Goal: Navigation & Orientation: Find specific page/section

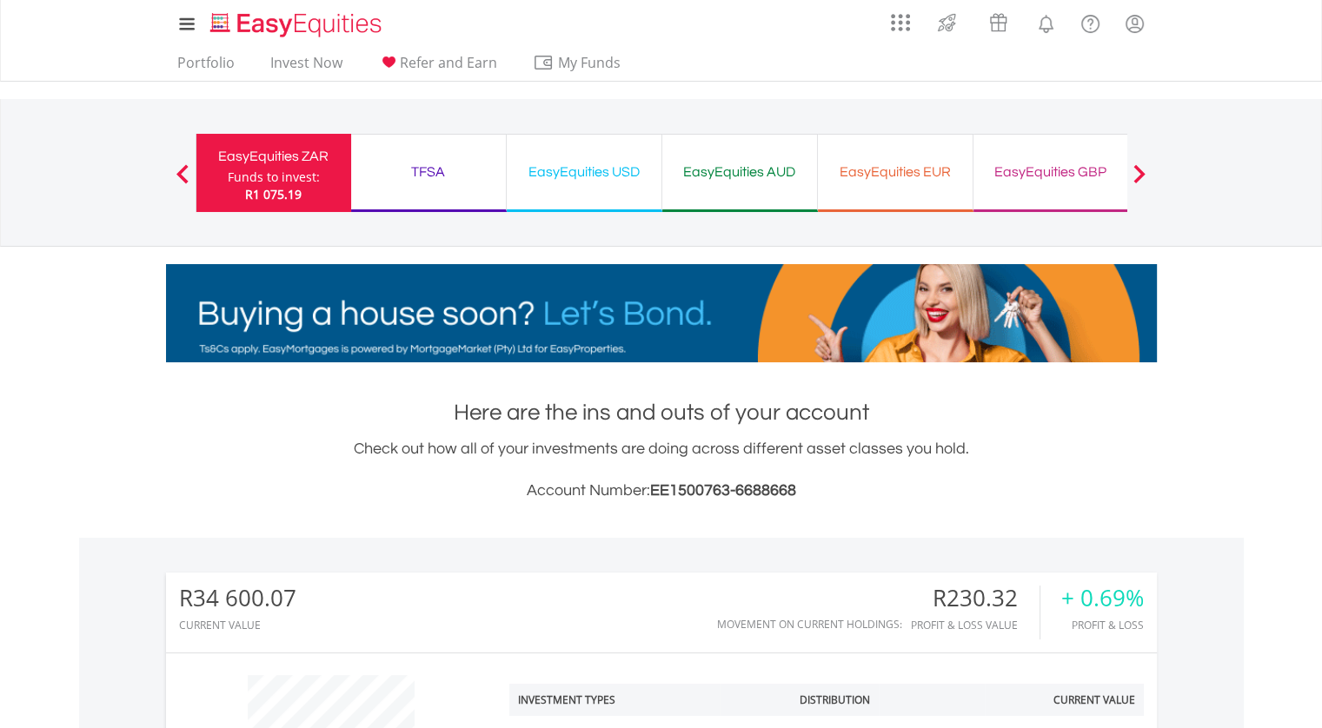
click at [1141, 173] on span at bounding box center [1139, 173] width 12 height 19
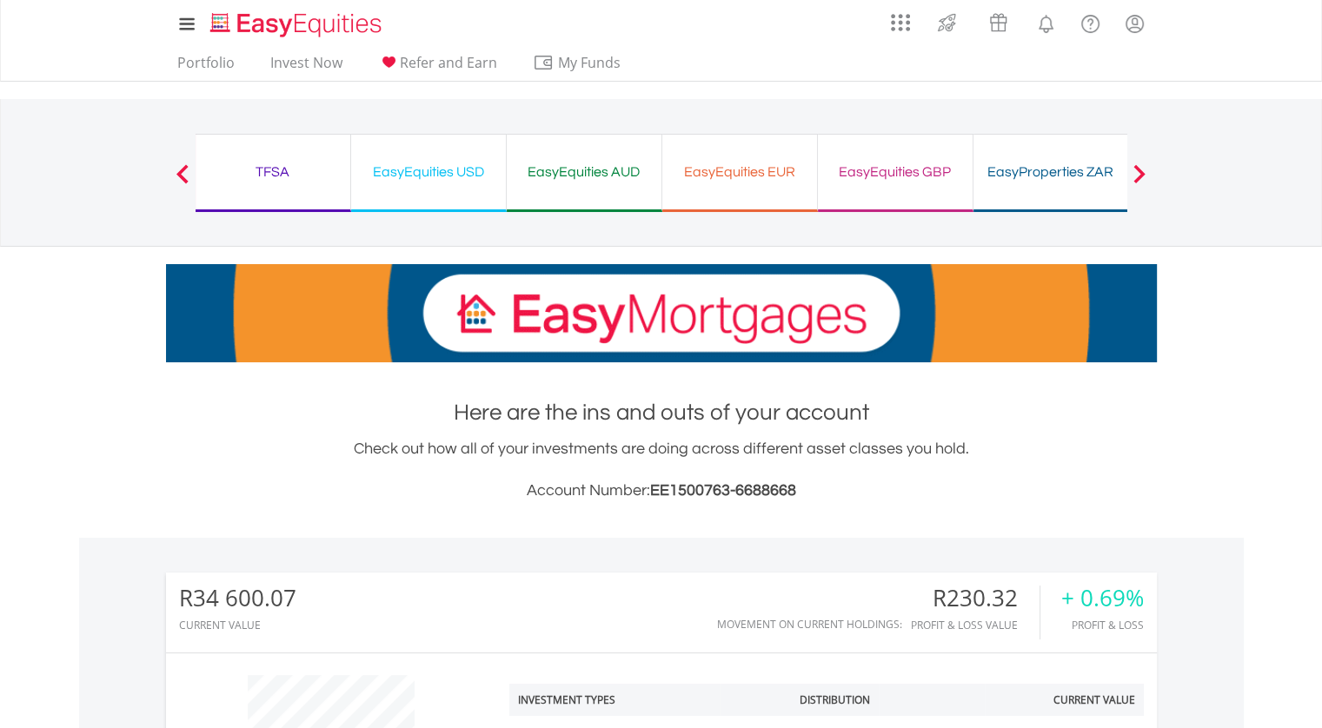
drag, startPoint x: 1058, startPoint y: 176, endPoint x: 1091, endPoint y: 169, distance: 33.7
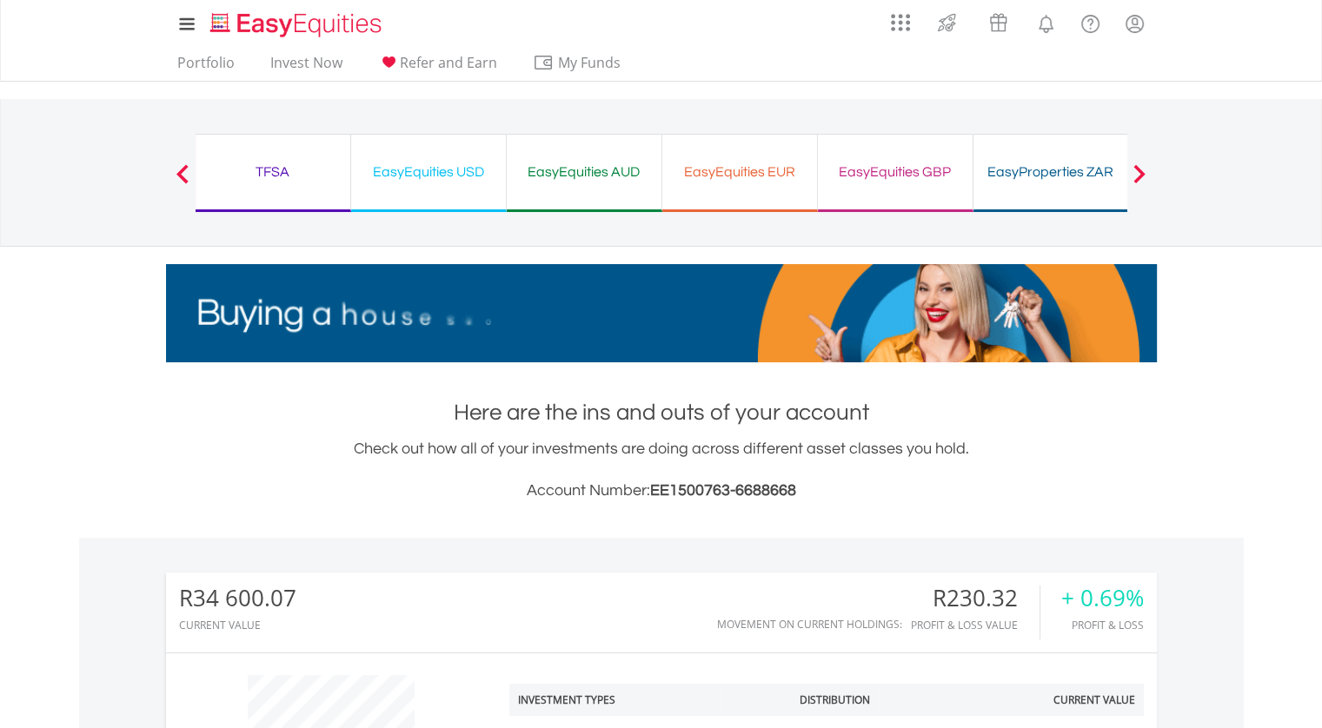
click at [1060, 183] on div "EasyProperties ZAR" at bounding box center [1051, 172] width 134 height 24
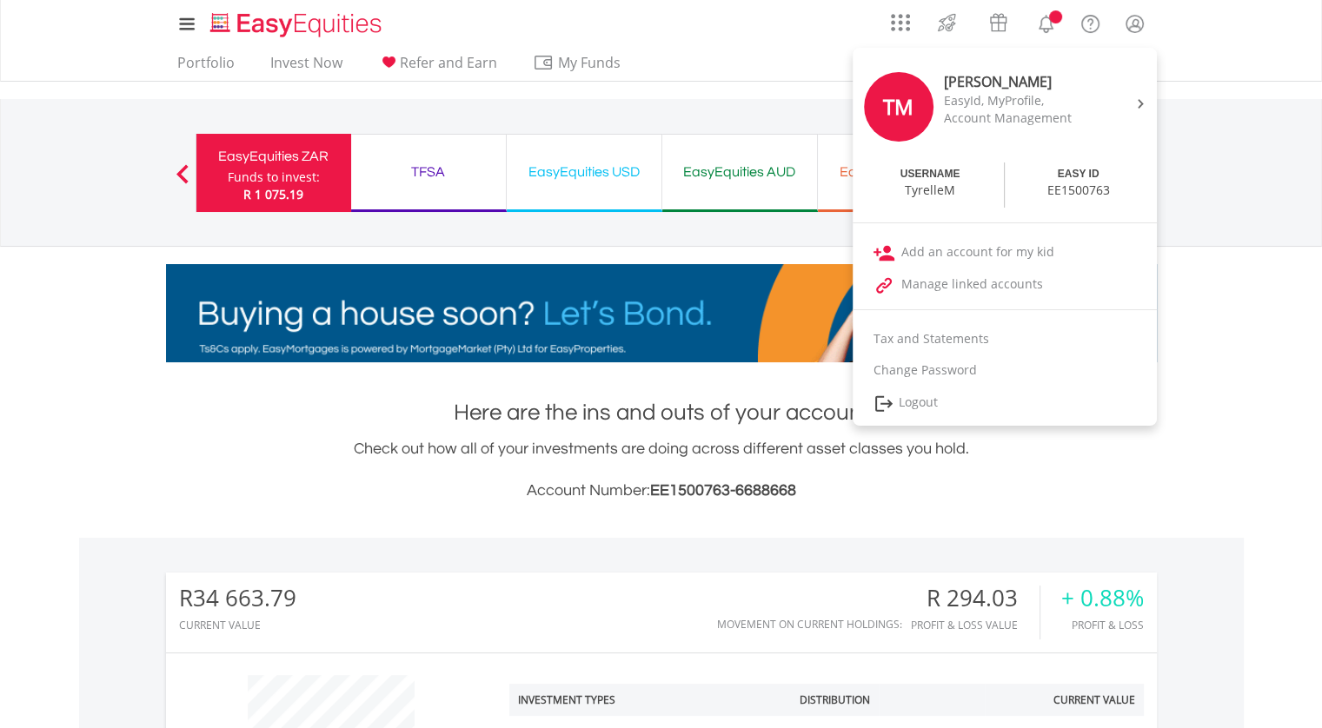
scroll to position [167, 330]
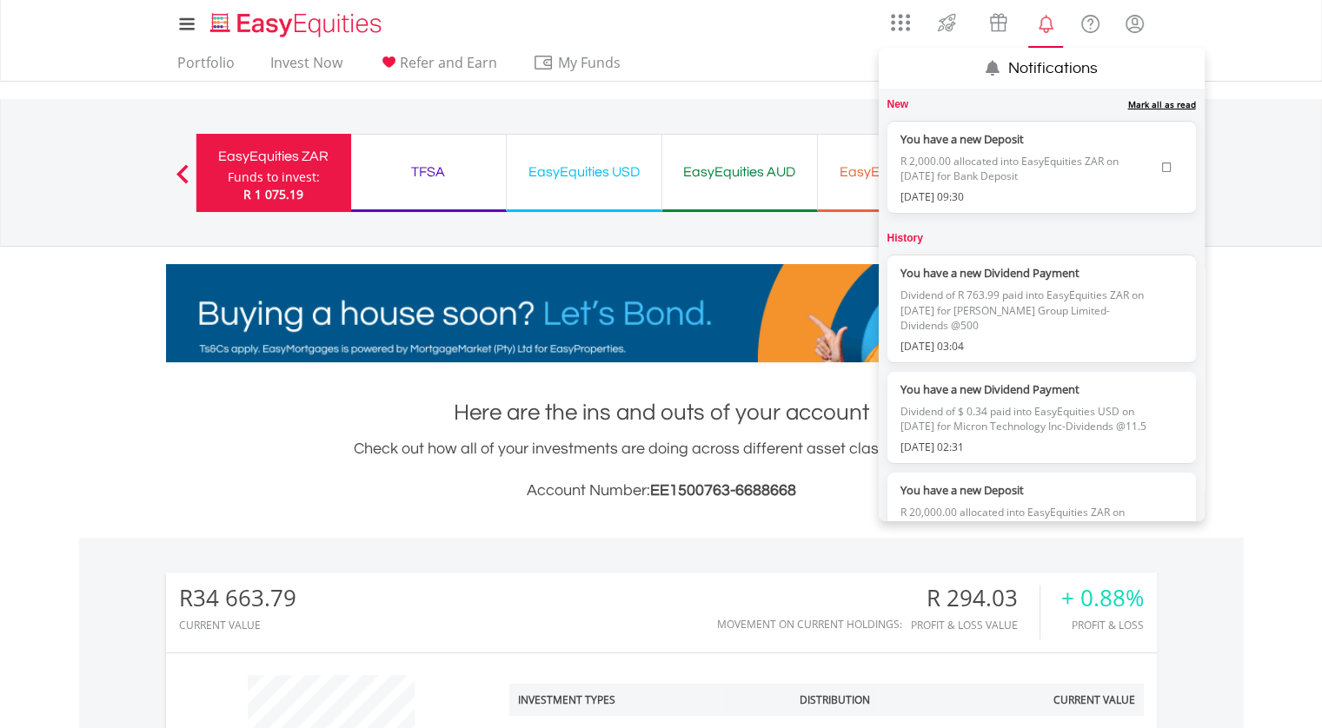
click at [1093, 161] on span "R 2,000.00 allocated into EasyEquities ZAR on [DATE] for Bank Deposit" at bounding box center [1027, 169] width 254 height 42
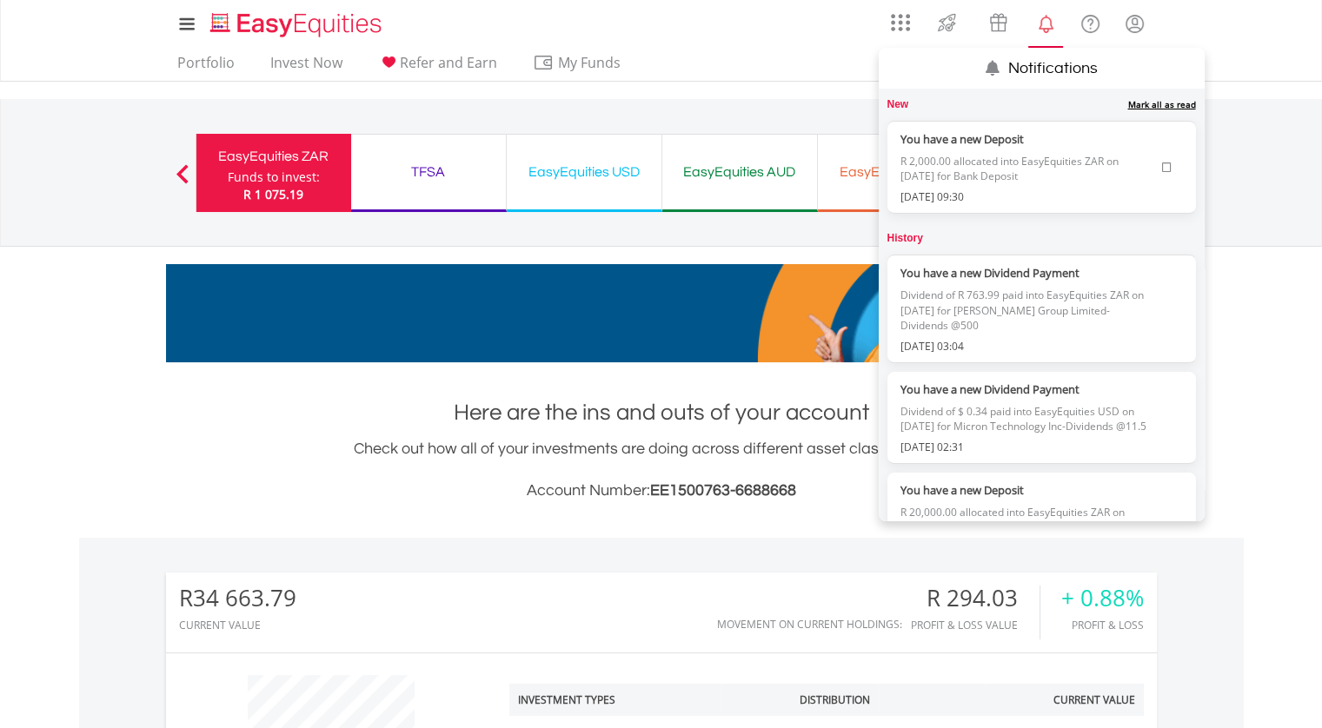
click at [1162, 163] on icon at bounding box center [1167, 167] width 10 height 10
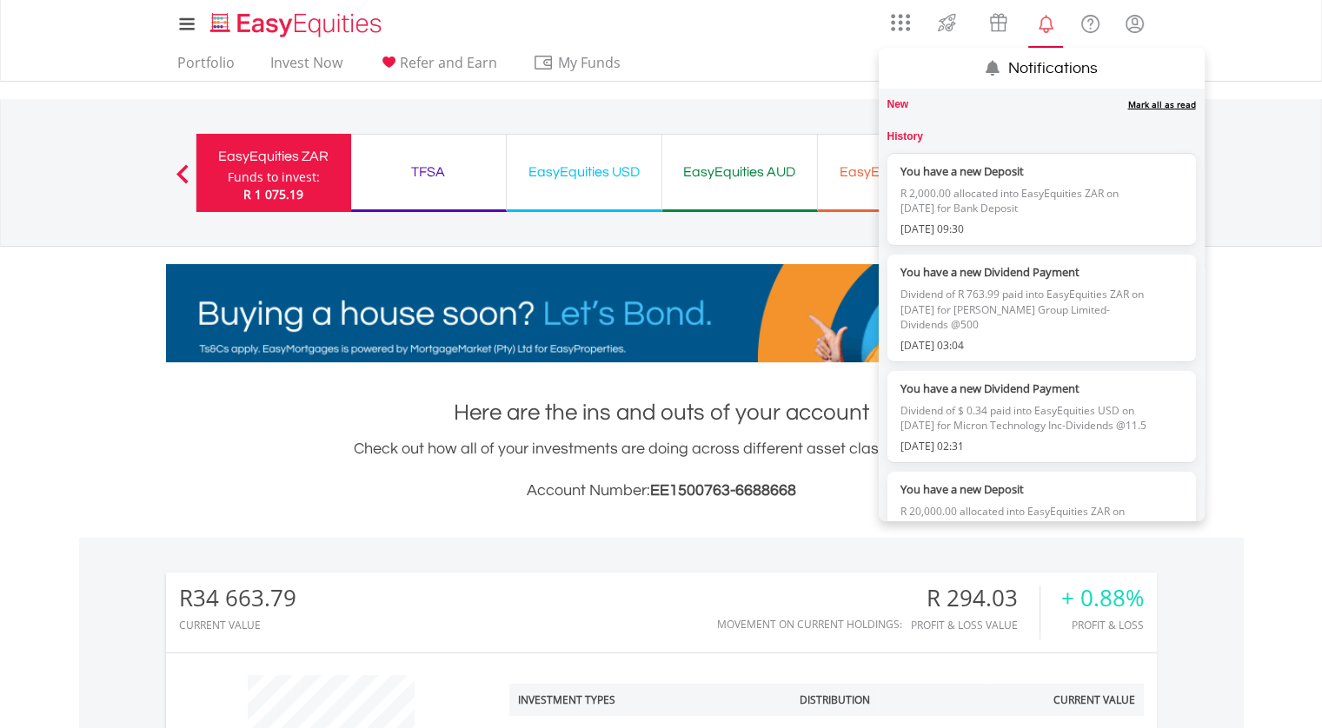
click at [1144, 98] on link "Mark all as read" at bounding box center [1162, 104] width 68 height 12
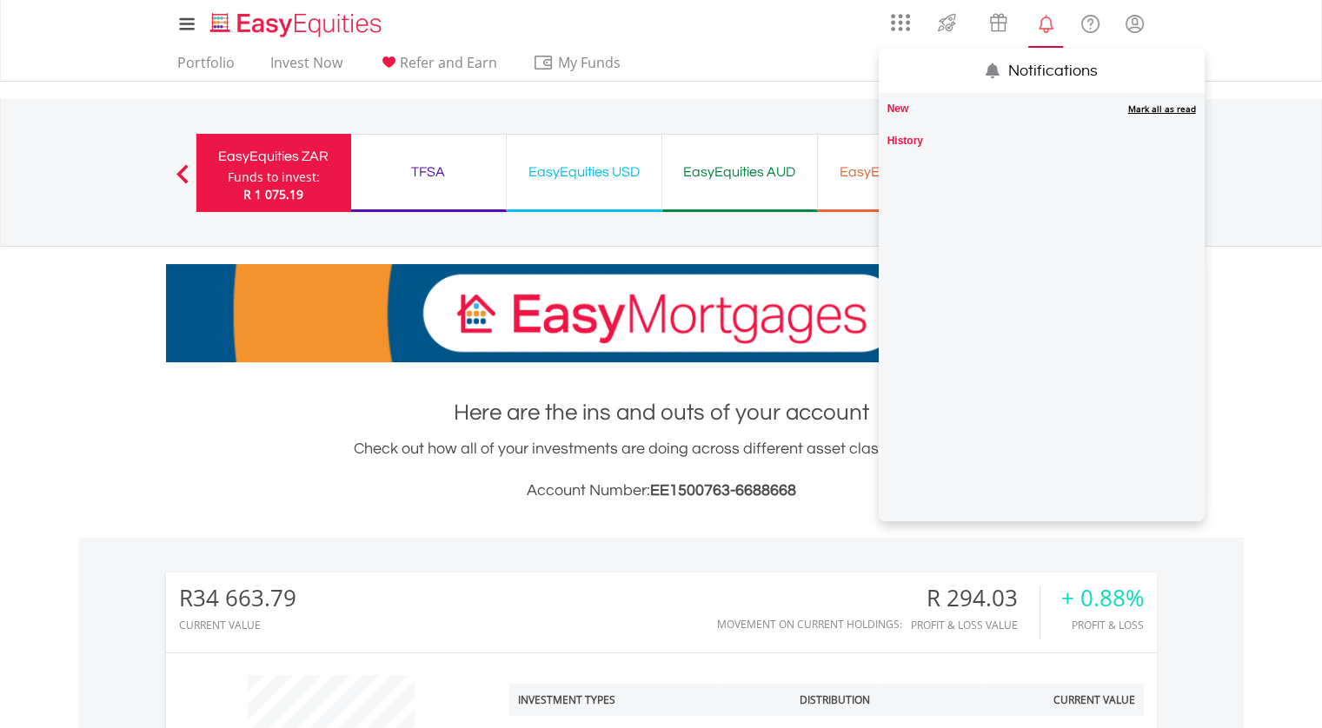
click at [1147, 105] on link "Mark all as read" at bounding box center [1162, 109] width 68 height 12
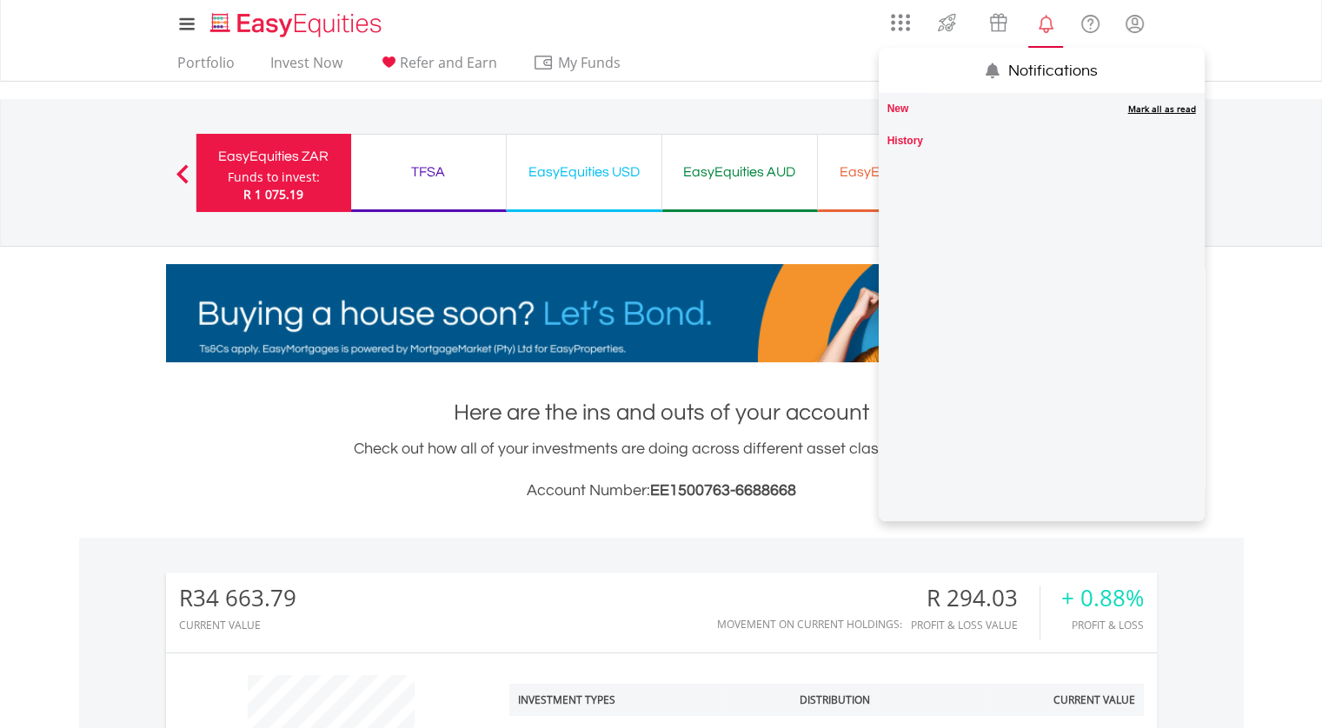
click at [1151, 103] on link "Mark all as read" at bounding box center [1162, 109] width 68 height 12
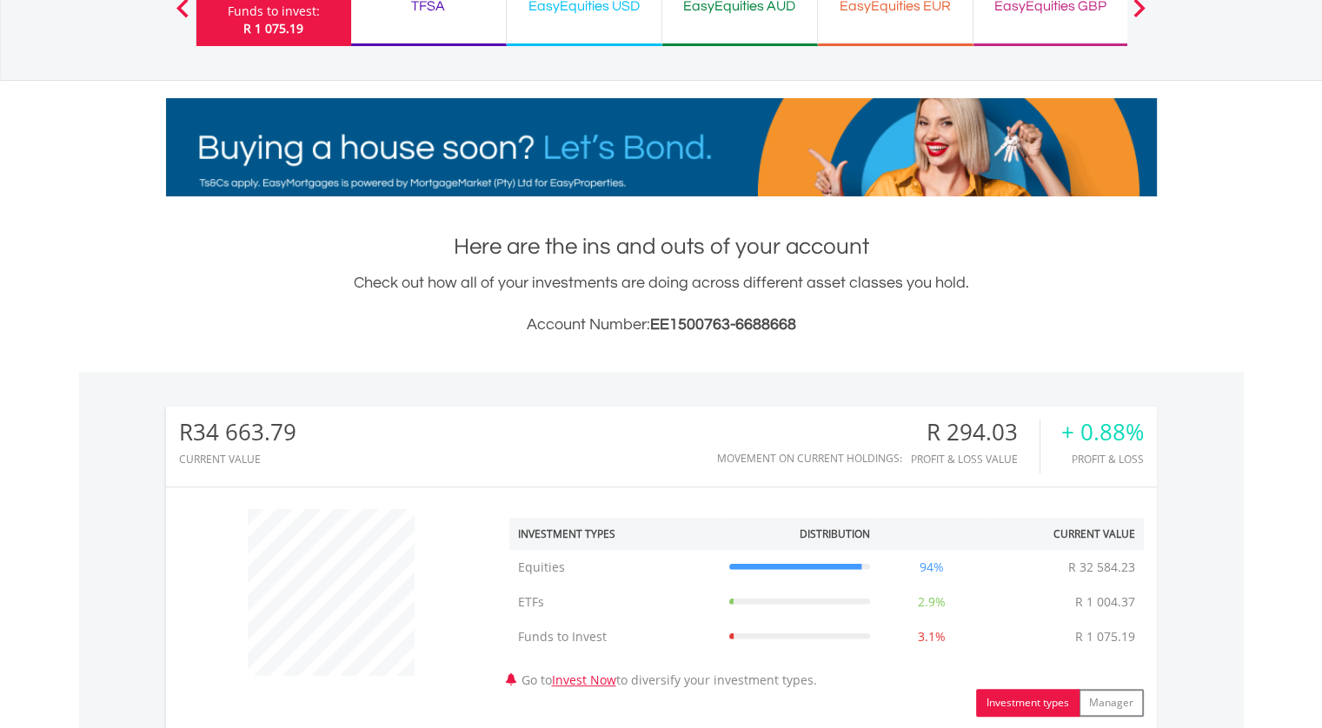
scroll to position [0, 0]
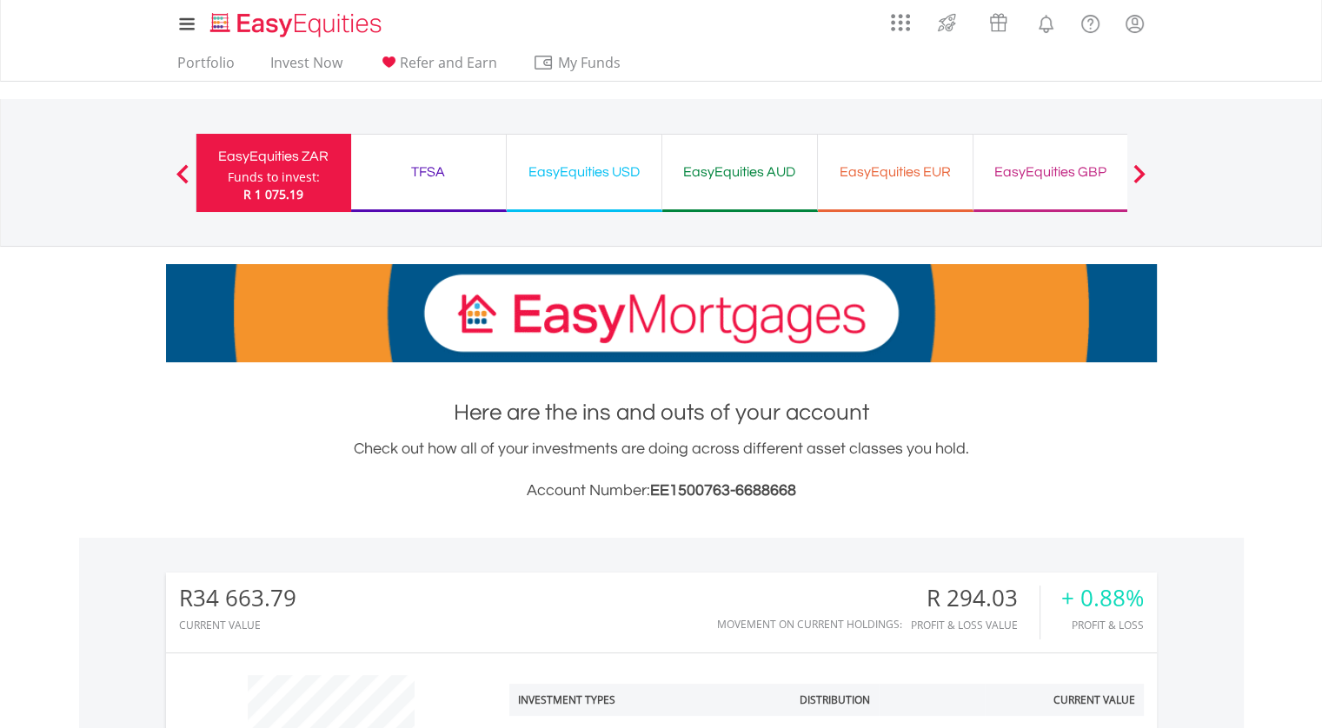
click at [468, 175] on div "TFSA" at bounding box center [428, 172] width 134 height 24
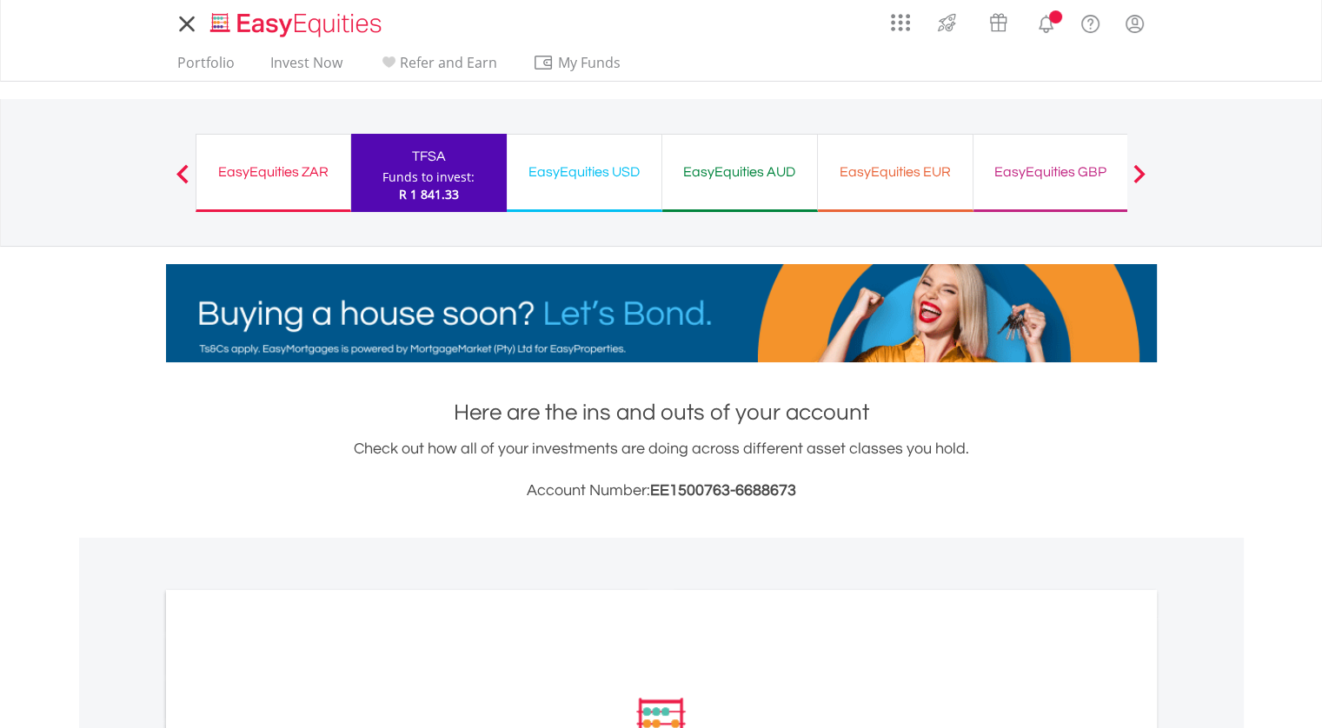
click at [450, 177] on div "Funds to invest:" at bounding box center [428, 177] width 92 height 17
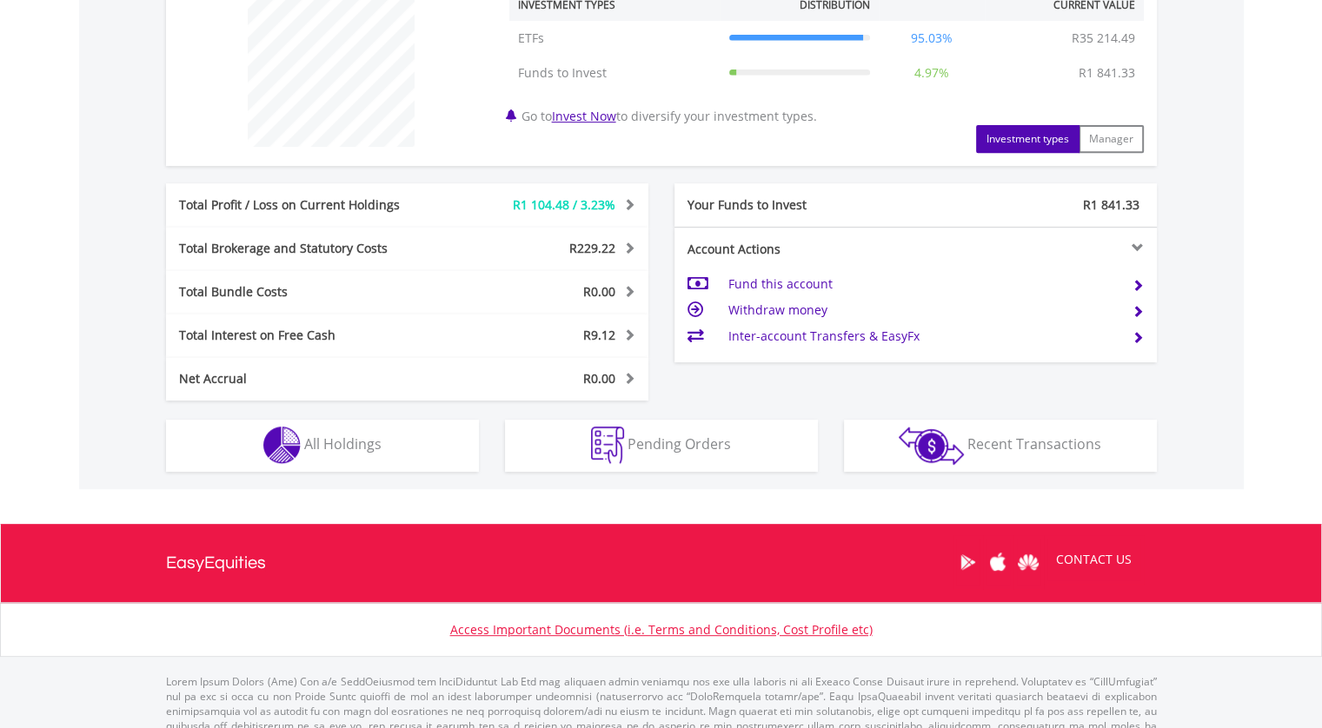
scroll to position [718, 0]
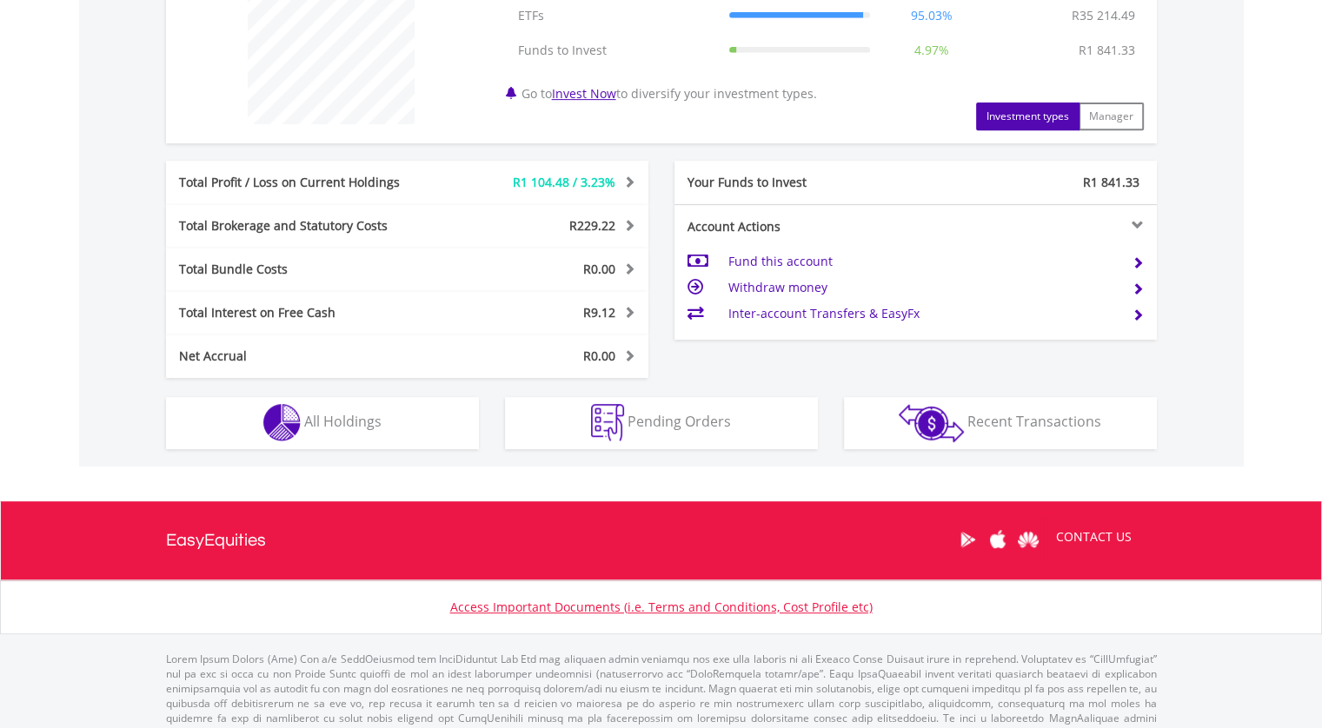
scroll to position [739, 0]
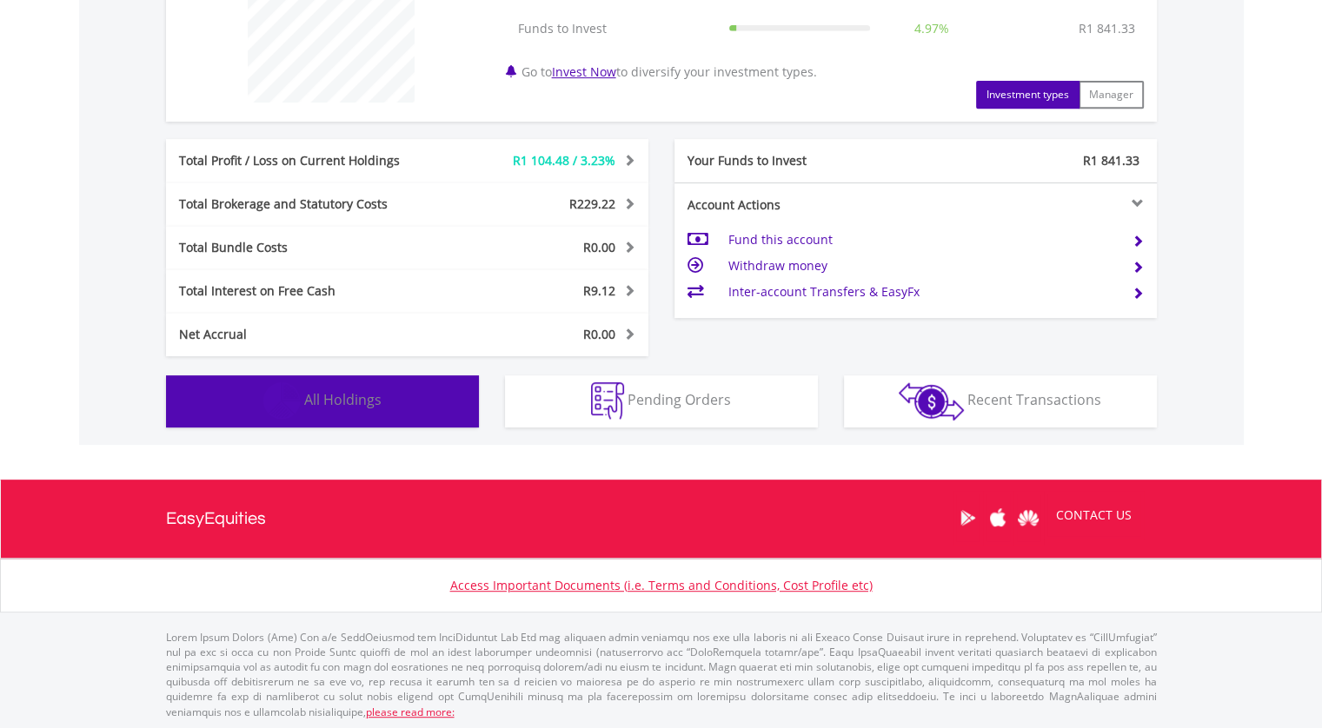
click at [386, 395] on button "Holdings All Holdings" at bounding box center [322, 401] width 313 height 52
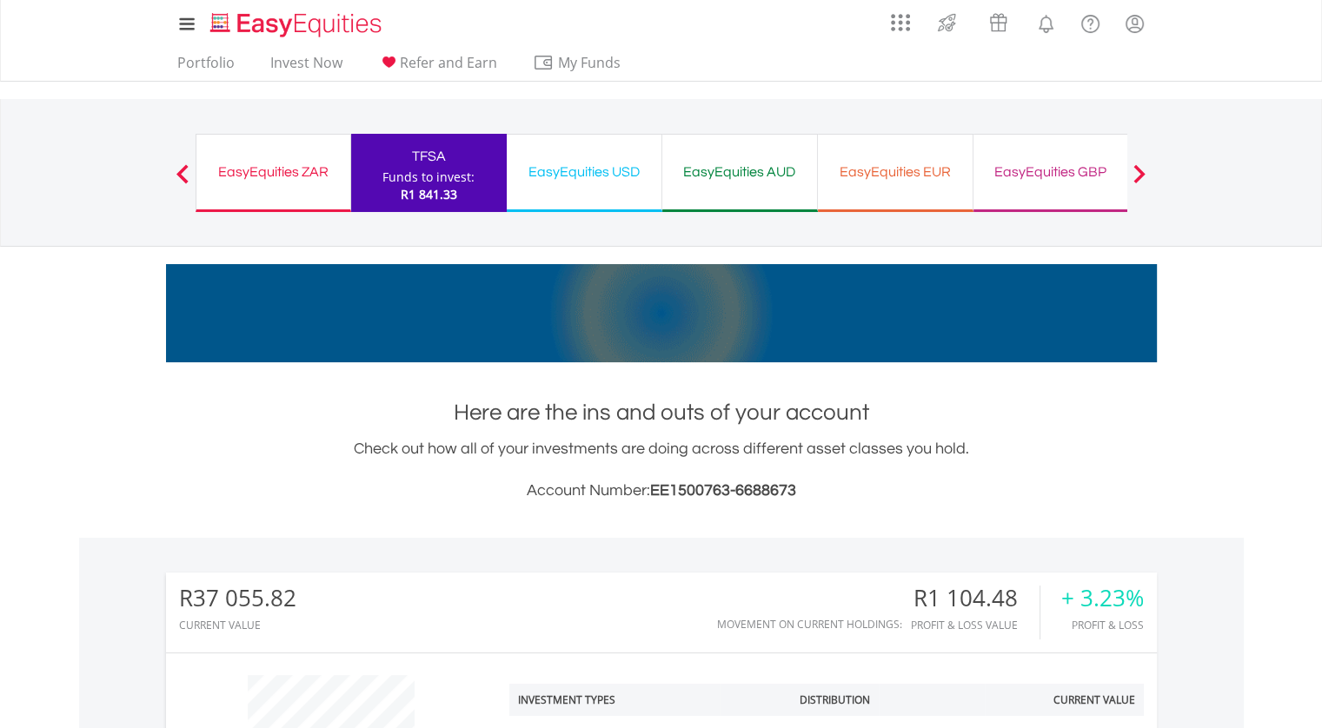
scroll to position [0, 0]
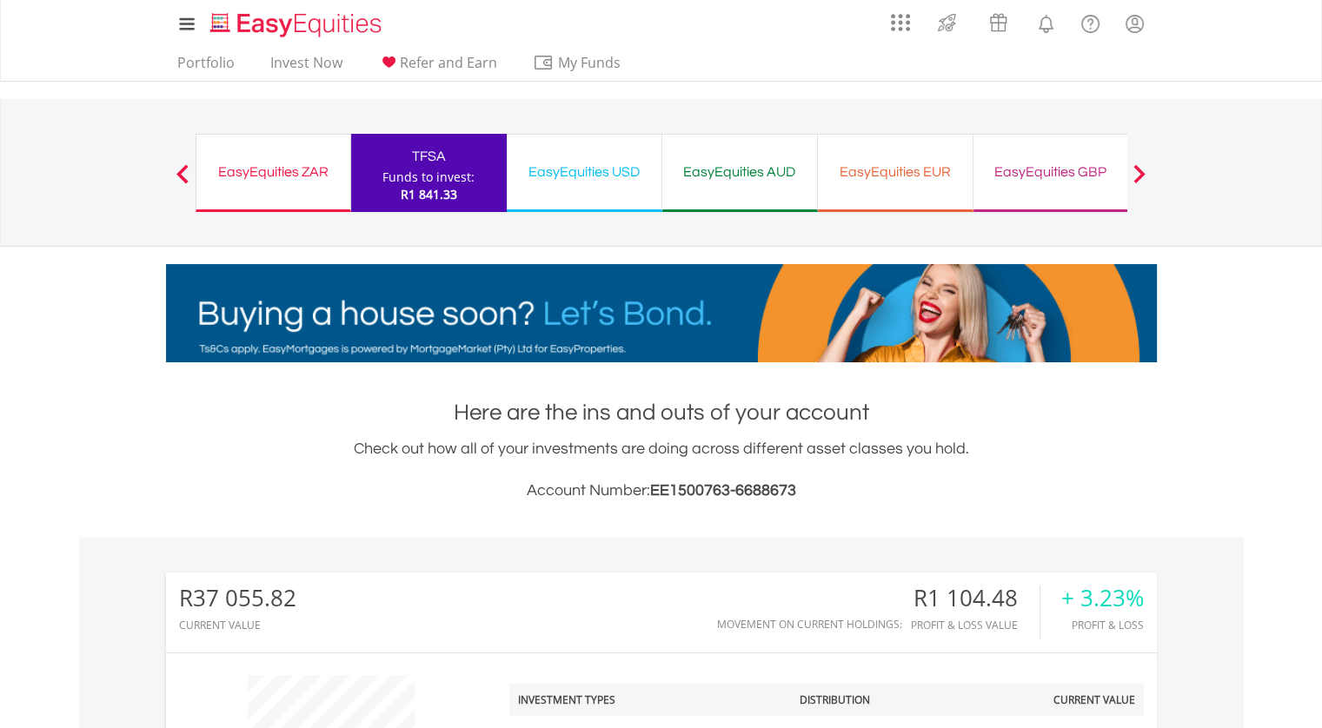
click at [299, 179] on div "EasyEquities ZAR" at bounding box center [273, 172] width 133 height 24
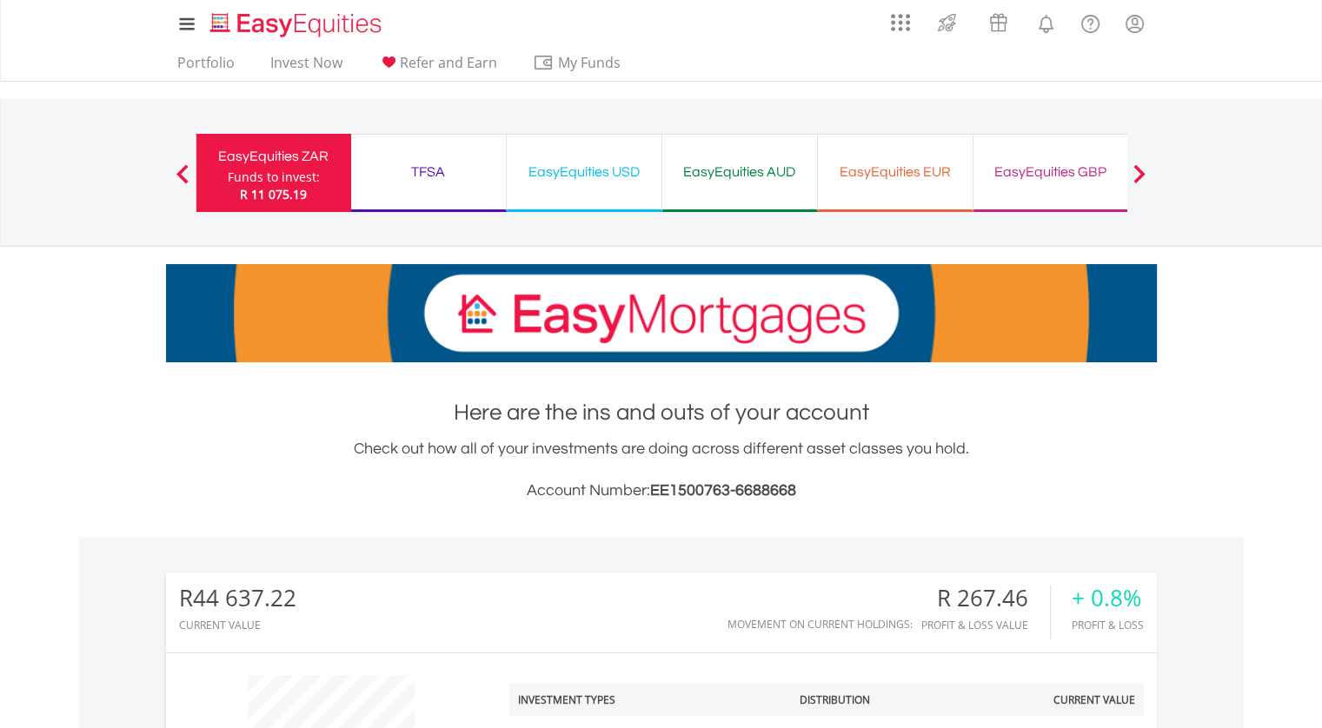
click at [1060, 168] on div "EasyEquities GBP" at bounding box center [1051, 172] width 134 height 24
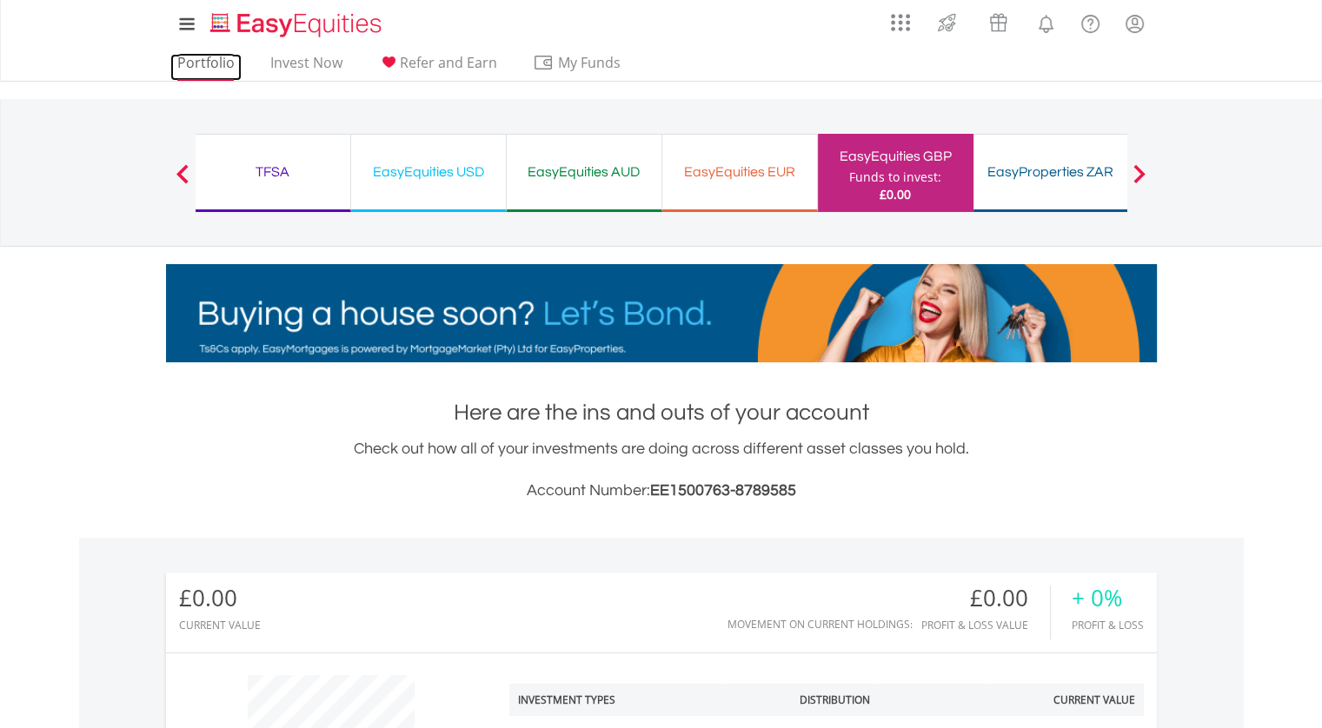
click at [205, 55] on link "Portfolio" at bounding box center [205, 67] width 71 height 27
